Goal: Task Accomplishment & Management: Manage account settings

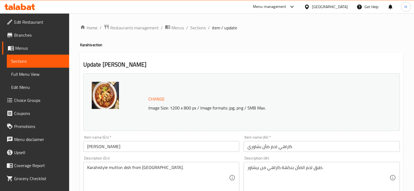
scroll to position [259, 0]
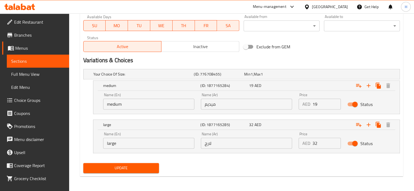
click at [310, 7] on div at bounding box center [308, 7] width 8 height 6
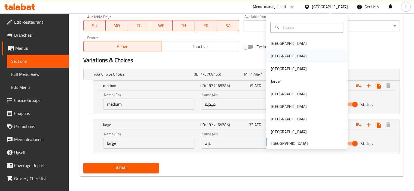
click at [274, 53] on div "[GEOGRAPHIC_DATA]" at bounding box center [289, 56] width 36 height 6
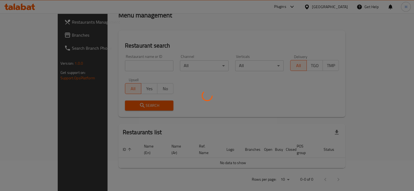
scroll to position [212, 0]
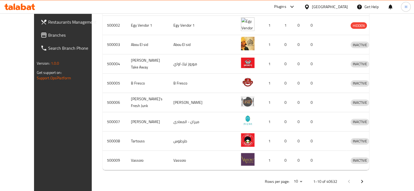
click at [48, 34] on span "Branches" at bounding box center [73, 35] width 51 height 7
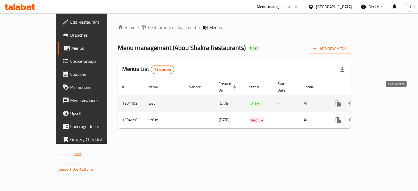
click at [380, 100] on icon "enhanced table" at bounding box center [377, 103] width 7 height 7
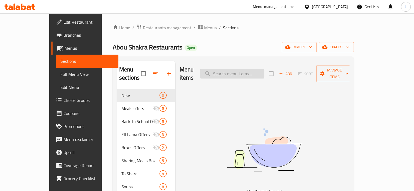
paste input "Signature [PERSON_NAME]"
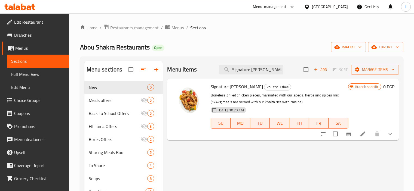
type input "Signature [PERSON_NAME]"
click at [361, 136] on icon at bounding box center [362, 134] width 5 height 5
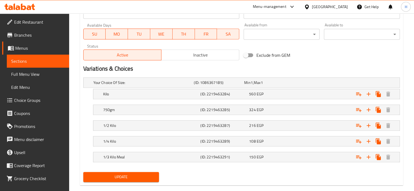
scroll to position [260, 0]
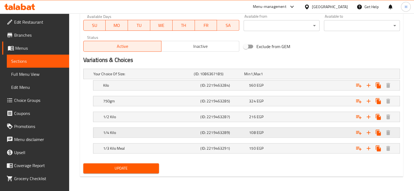
click at [123, 77] on h5 "1/4 Kilo" at bounding box center [142, 73] width 98 height 5
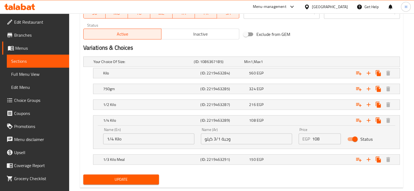
scroll to position [283, 0]
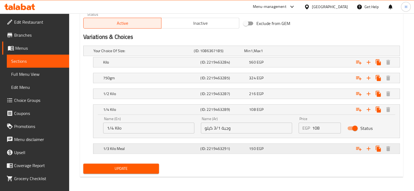
click at [144, 57] on div "1/3 Kilo Meal (ID: 2219463291) 150 EGP" at bounding box center [243, 51] width 302 height 12
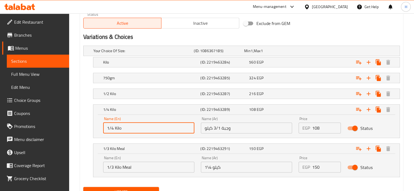
click at [113, 128] on input "1/4 Kilo" at bounding box center [148, 128] width 91 height 11
type input "1/3 Kilo"
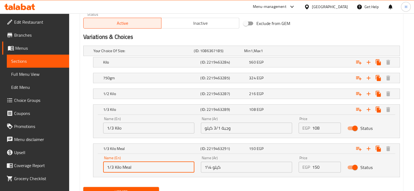
click at [114, 168] on input "1/3 Kilo Meal" at bounding box center [148, 167] width 91 height 11
drag, startPoint x: 121, startPoint y: 166, endPoint x: 133, endPoint y: 168, distance: 11.8
click at [133, 168] on input "1/4 Kilo Meal" at bounding box center [148, 167] width 91 height 11
click at [125, 166] on input "1/4 Kilo Meal" at bounding box center [148, 167] width 91 height 11
drag, startPoint x: 123, startPoint y: 166, endPoint x: 134, endPoint y: 168, distance: 11.7
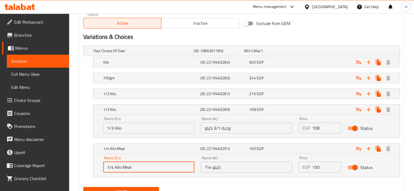
click at [134, 168] on input "1/4 Kilo Meal" at bounding box center [148, 167] width 91 height 11
type input "1/4 Kilo"
click at [129, 127] on input "1/3 Kilo" at bounding box center [148, 128] width 91 height 11
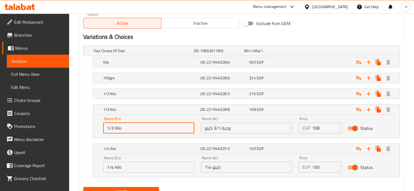
paste input "Meal"
type input "1/3 Kilo Meal"
click at [85, 137] on div "1/3 Kilo Meal (ID: 2219463289) 108 EGP Name (En) 1/3 Kilo Meal Name (En) Name (…" at bounding box center [241, 121] width 316 height 34
click at [120, 190] on span "Update" at bounding box center [121, 192] width 67 height 7
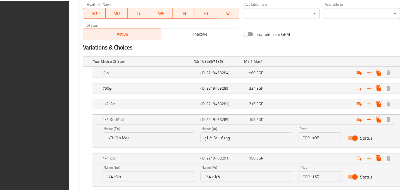
scroll to position [306, 0]
